Goal: Task Accomplishment & Management: Manage account settings

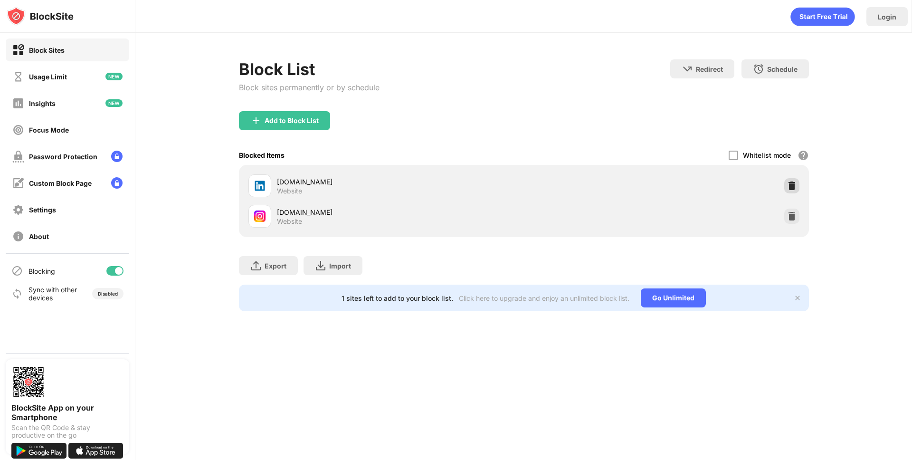
click at [786, 191] on div "Block List Block sites permanently or by schedule Redirect Choose a site to be …" at bounding box center [524, 185] width 570 height 252
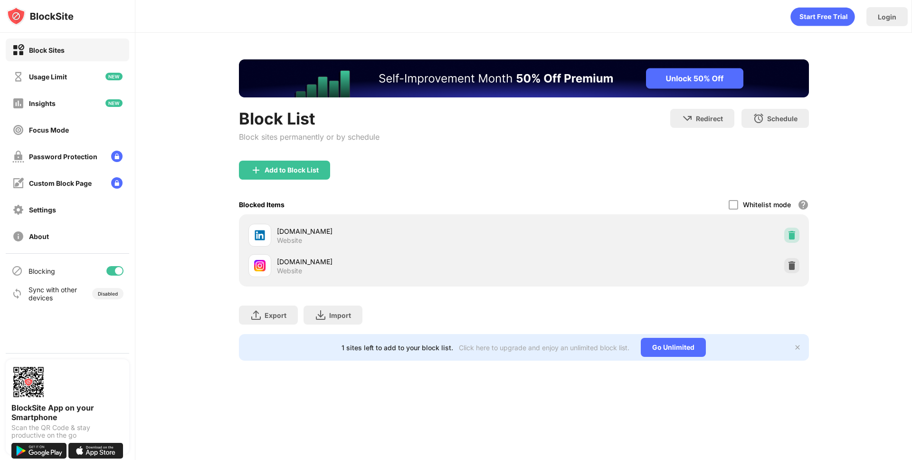
click at [790, 235] on img at bounding box center [792, 235] width 10 height 10
